Goal: Check status

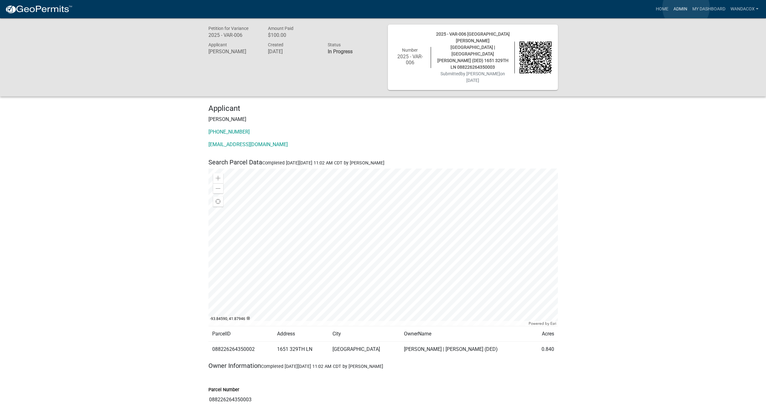
click at [686, 8] on link "Admin" at bounding box center [680, 9] width 19 height 12
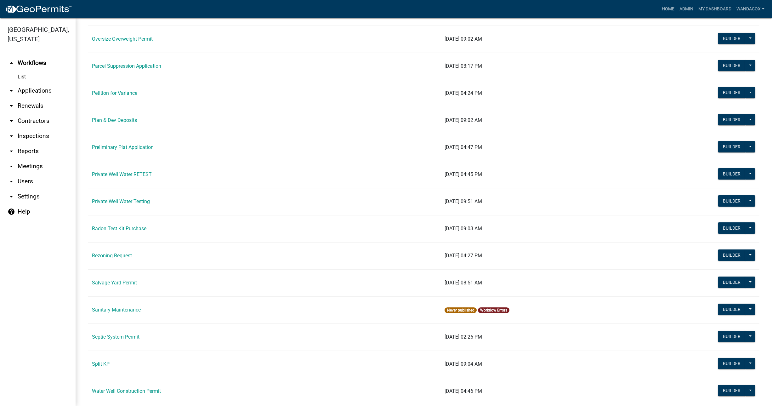
scroll to position [630, 0]
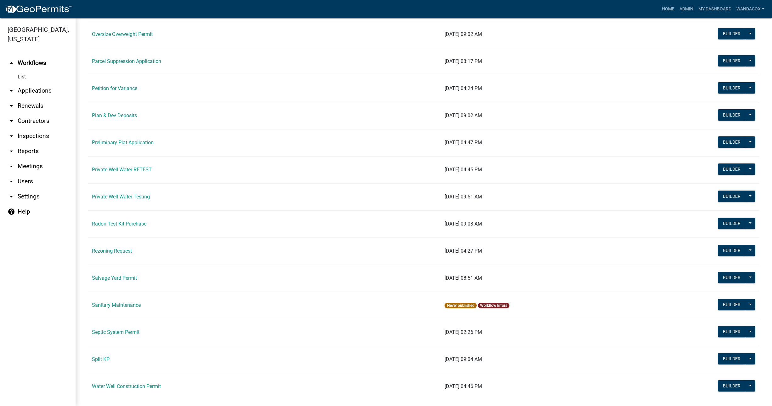
click at [129, 328] on td "Septic System Permit" at bounding box center [264, 332] width 353 height 27
click at [131, 330] on link "Septic System Permit" at bounding box center [116, 332] width 48 height 6
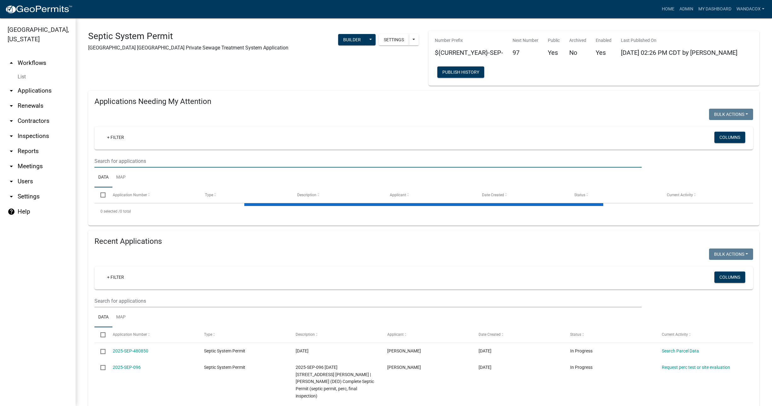
click at [142, 160] on input "text" at bounding box center [369, 161] width 548 height 13
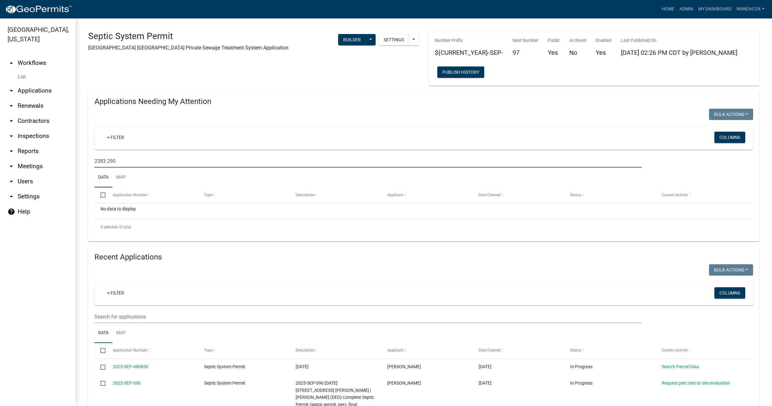
type input "2383 290"
